Goal: Check status: Check status

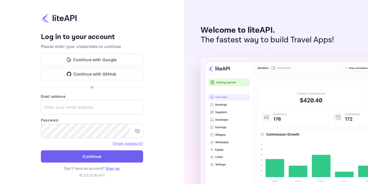
type input "[EMAIL_ADDRESS][DOMAIN_NAME]"
click at [127, 160] on button "Continue" at bounding box center [92, 156] width 102 height 12
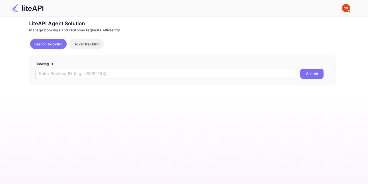
click at [103, 74] on input "text" at bounding box center [165, 74] width 260 height 10
paste input "7608386"
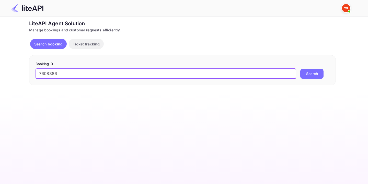
type input "7608386"
click at [314, 75] on button "Search" at bounding box center [311, 74] width 23 height 10
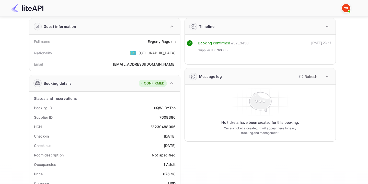
scroll to position [16, 0]
